Goal: Task Accomplishment & Management: Use online tool/utility

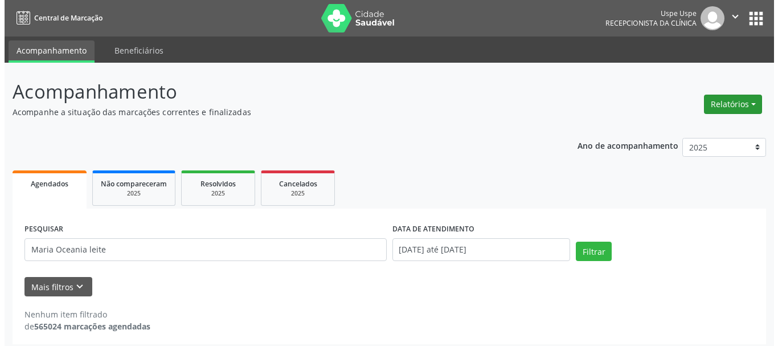
scroll to position [6, 0]
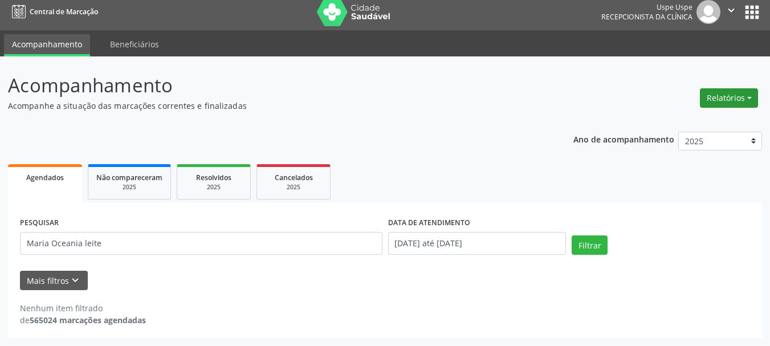
click at [706, 102] on button "Relatórios" at bounding box center [729, 97] width 58 height 19
click at [717, 118] on link "Agendamentos" at bounding box center [697, 123] width 122 height 16
select select "7"
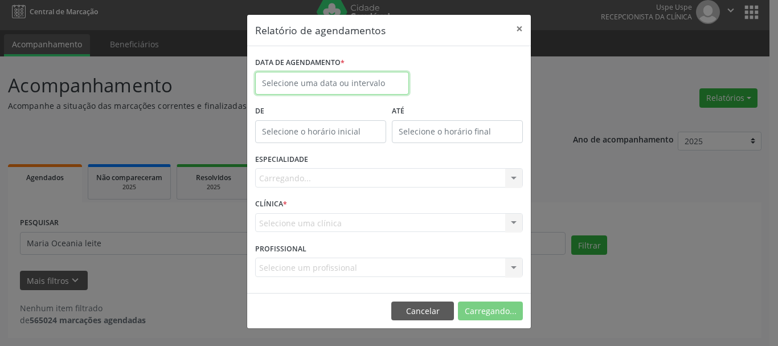
click at [292, 86] on input "text" at bounding box center [332, 83] width 154 height 23
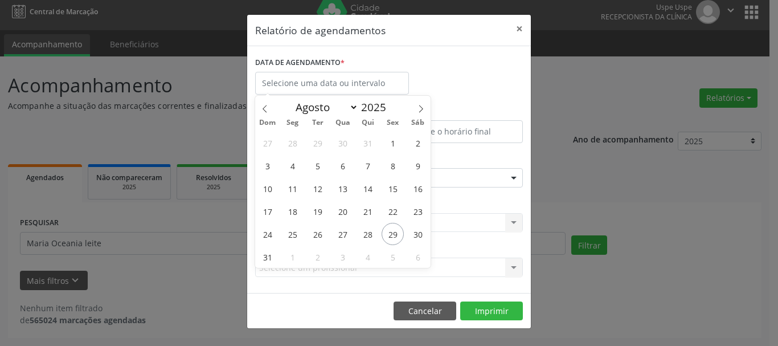
drag, startPoint x: 295, startPoint y: 248, endPoint x: 406, endPoint y: 138, distance: 155.9
click at [298, 246] on div "27 28 29 30 31 1 2 3 4 5 6 7 8 9 10 11 12 13 14 15 16 17 18 19 20 21 22 23 24 2…" at bounding box center [342, 199] width 175 height 137
click at [295, 251] on span "1" at bounding box center [292, 257] width 22 height 22
type input "[DATE]"
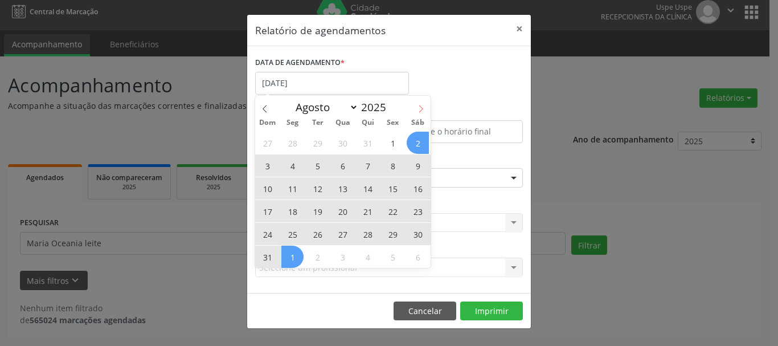
click at [420, 108] on icon at bounding box center [421, 109] width 8 height 8
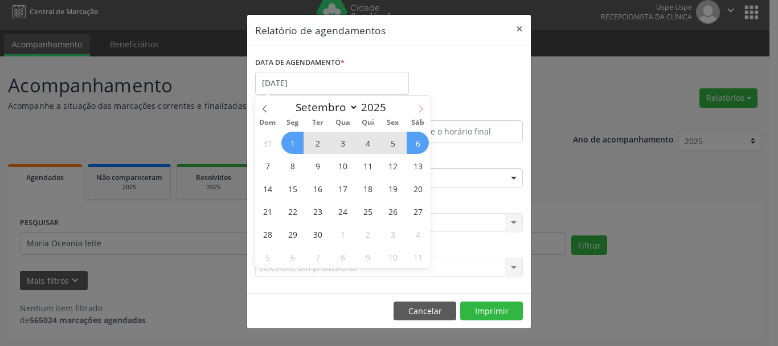
click at [420, 109] on icon at bounding box center [421, 109] width 8 height 8
select select "9"
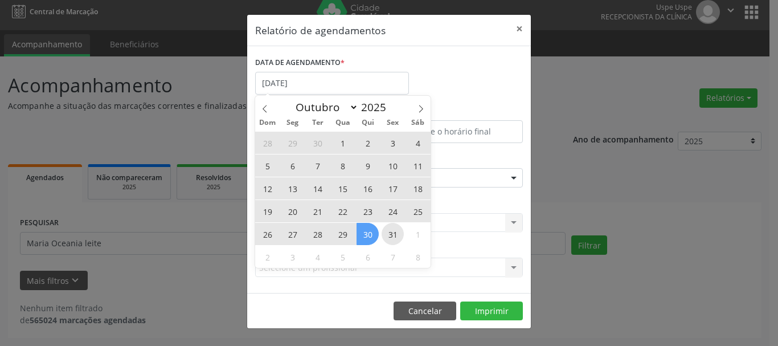
click at [383, 228] on span "31" at bounding box center [393, 234] width 22 height 22
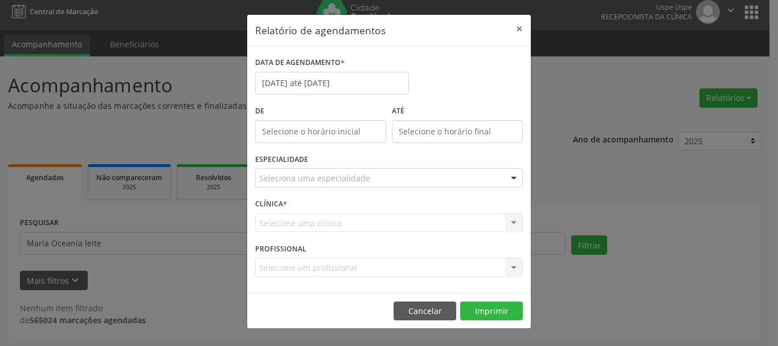
click at [323, 171] on div "Seleciona uma especialidade" at bounding box center [389, 177] width 268 height 19
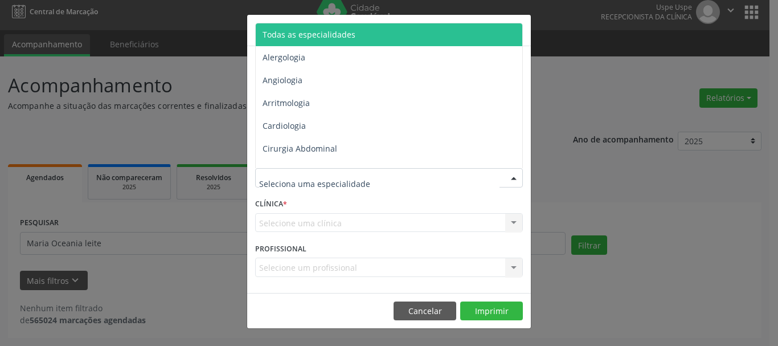
click at [300, 28] on span "Todas as especialidades" at bounding box center [390, 34] width 268 height 23
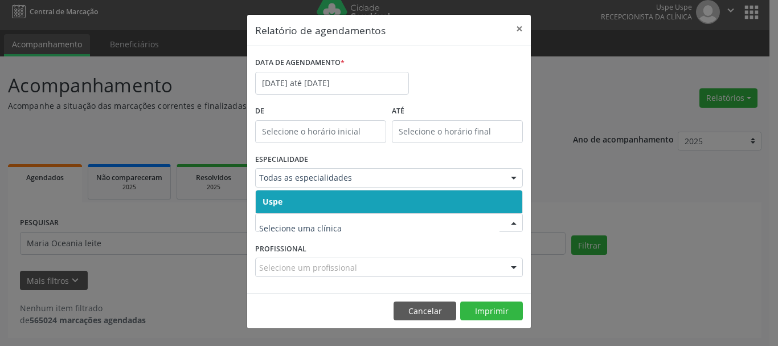
click at [268, 193] on span "Uspe" at bounding box center [389, 201] width 267 height 23
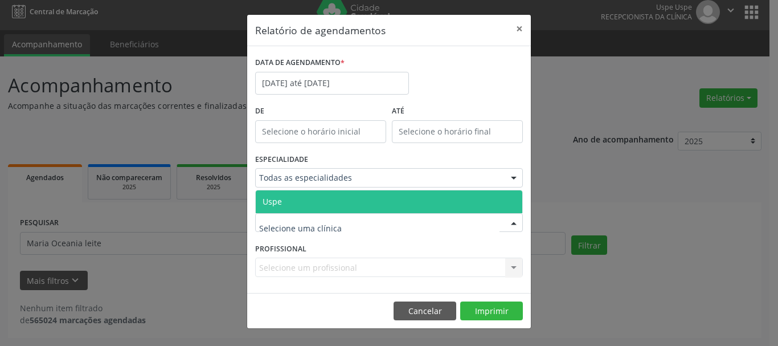
click at [276, 207] on span "Uspe" at bounding box center [389, 201] width 267 height 23
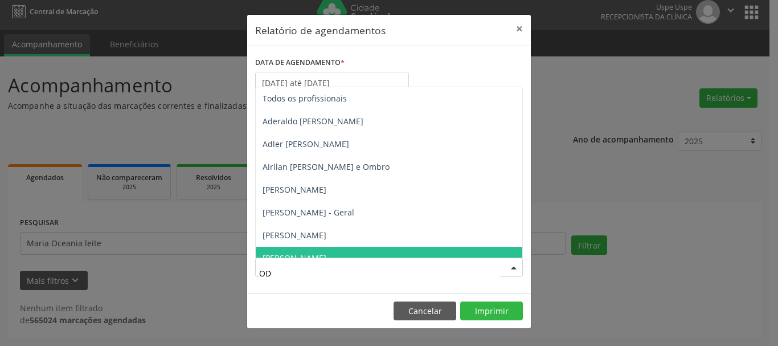
type input "ODI"
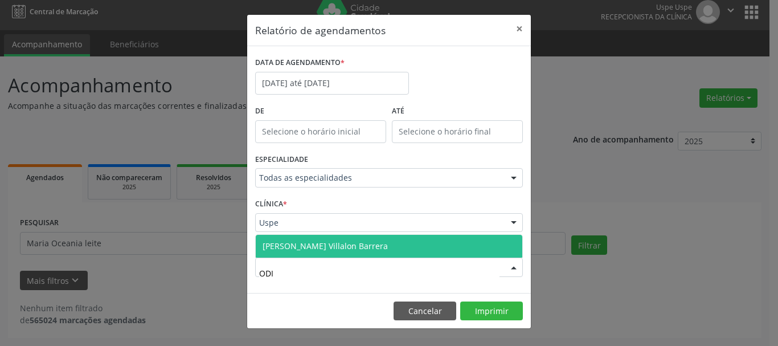
click at [329, 248] on span "[PERSON_NAME] Villalon Barrera" at bounding box center [325, 245] width 125 height 11
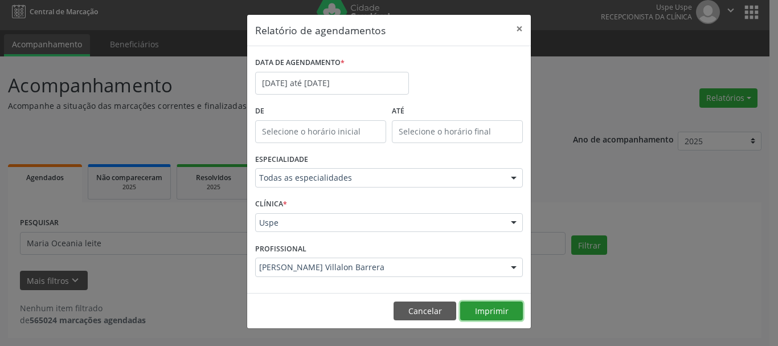
click at [499, 314] on button "Imprimir" at bounding box center [491, 310] width 63 height 19
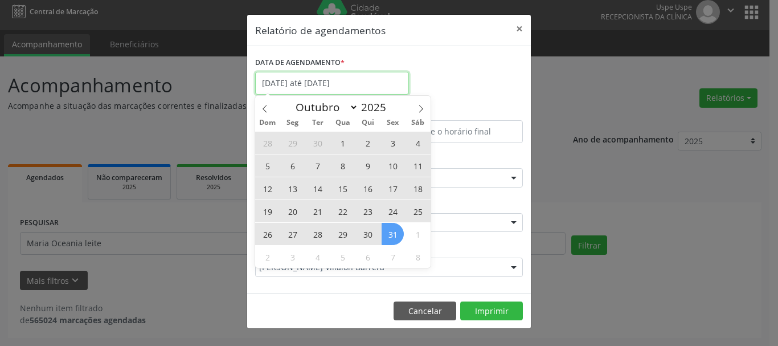
drag, startPoint x: 348, startPoint y: 77, endPoint x: 373, endPoint y: 142, distance: 70.4
click at [348, 77] on input "[DATE] até [DATE]" at bounding box center [332, 83] width 154 height 23
click at [367, 148] on span "2" at bounding box center [368, 143] width 22 height 22
type input "[DATE]"
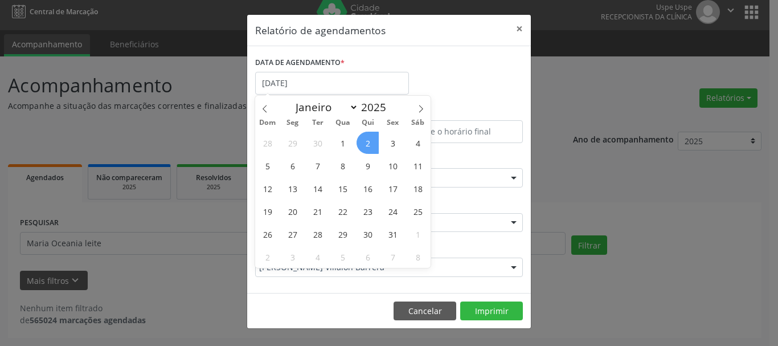
click at [367, 148] on span "2" at bounding box center [368, 143] width 22 height 22
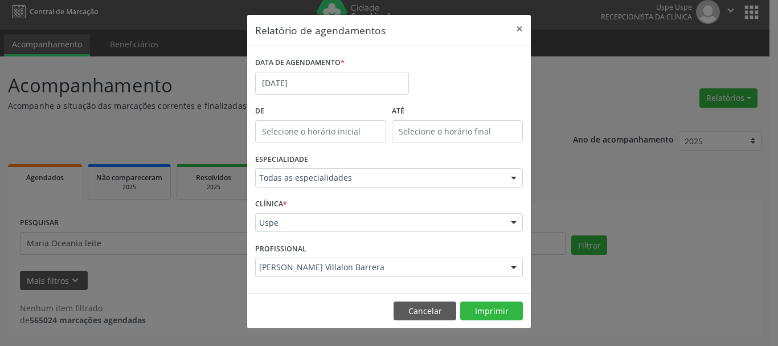
click at [324, 68] on label "DATA DE AGENDAMENTO *" at bounding box center [299, 63] width 89 height 18
click at [318, 84] on input "[DATE]" at bounding box center [332, 83] width 154 height 23
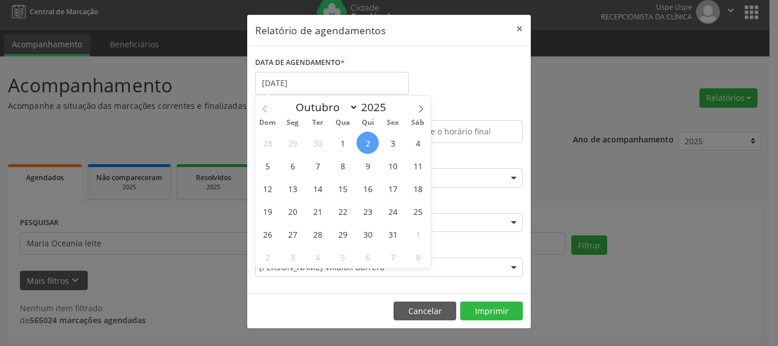
click at [261, 114] on span at bounding box center [264, 105] width 19 height 19
select select "8"
click at [372, 146] on span "4" at bounding box center [368, 143] width 22 height 22
type input "04/09/2025"
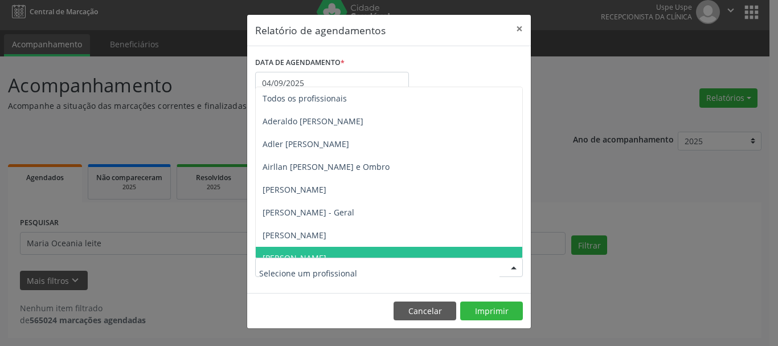
click at [345, 260] on div at bounding box center [389, 267] width 268 height 19
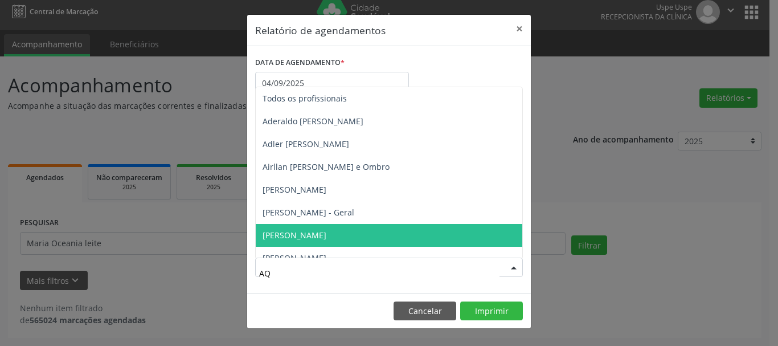
type input "AQU"
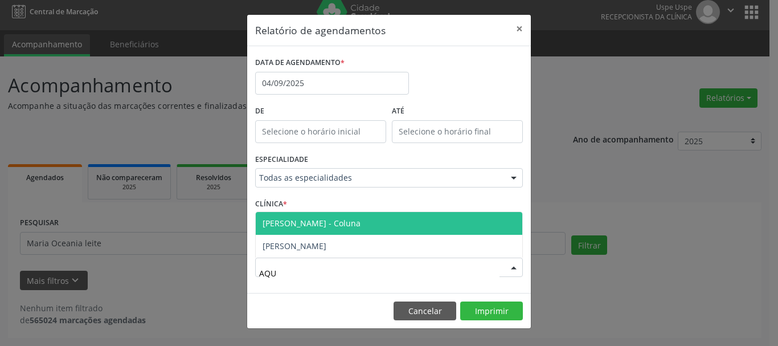
click at [348, 228] on span "[PERSON_NAME] - Coluna" at bounding box center [312, 223] width 98 height 11
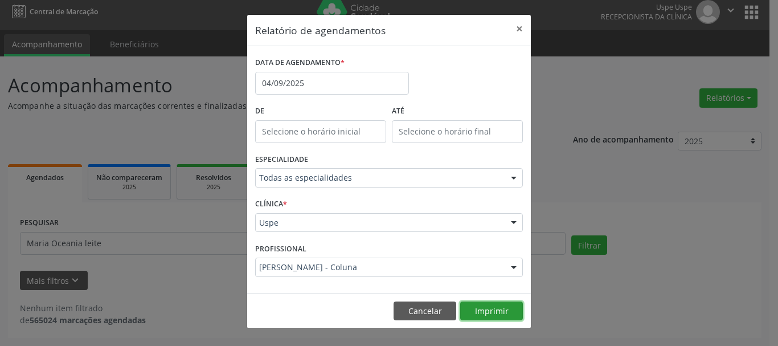
click at [491, 313] on button "Imprimir" at bounding box center [491, 310] width 63 height 19
click at [492, 309] on button "Imprimir" at bounding box center [491, 310] width 63 height 19
